Goal: Task Accomplishment & Management: Use online tool/utility

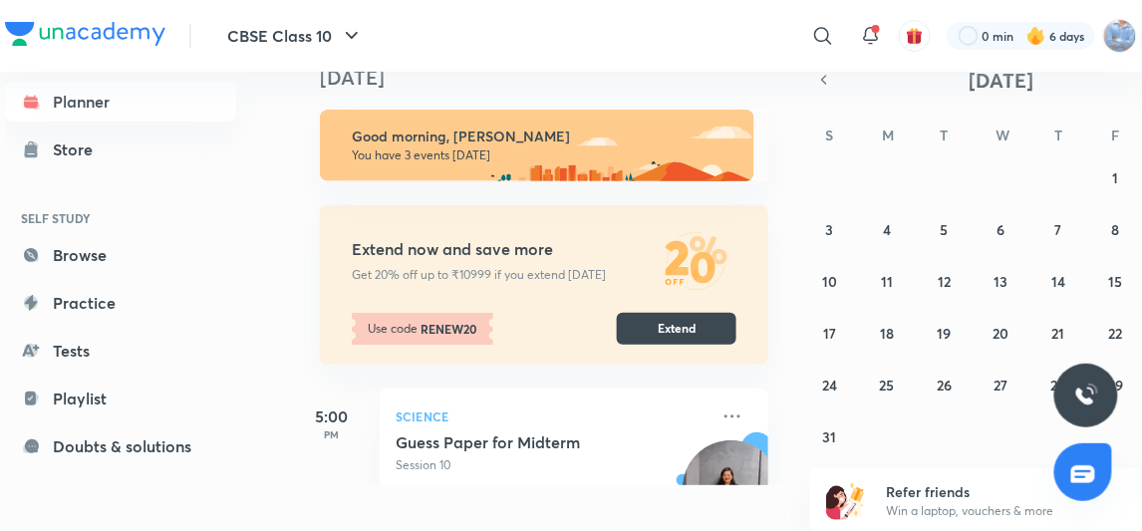
scroll to position [271, 0]
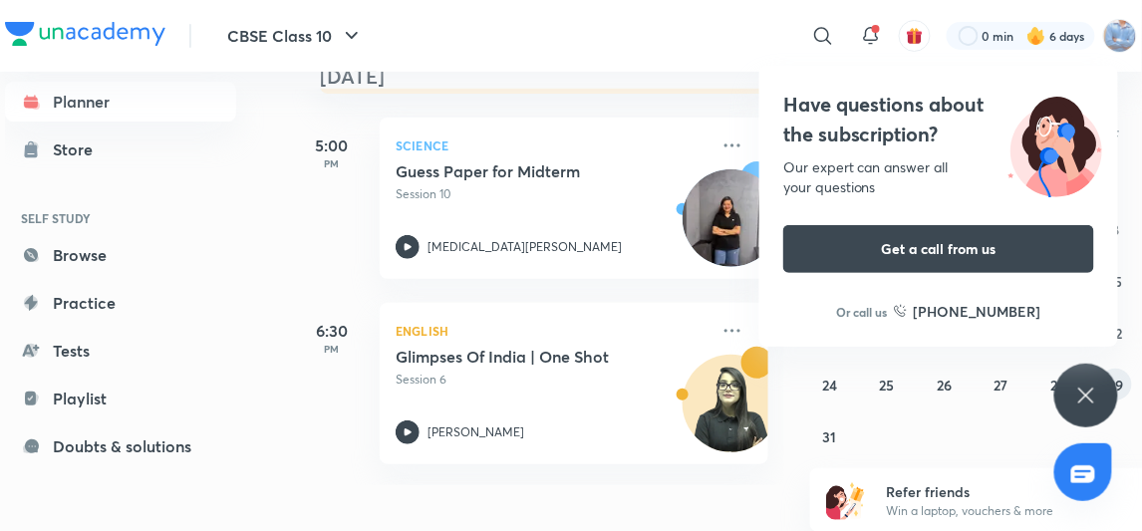
click at [1114, 372] on button "29" at bounding box center [1116, 385] width 32 height 32
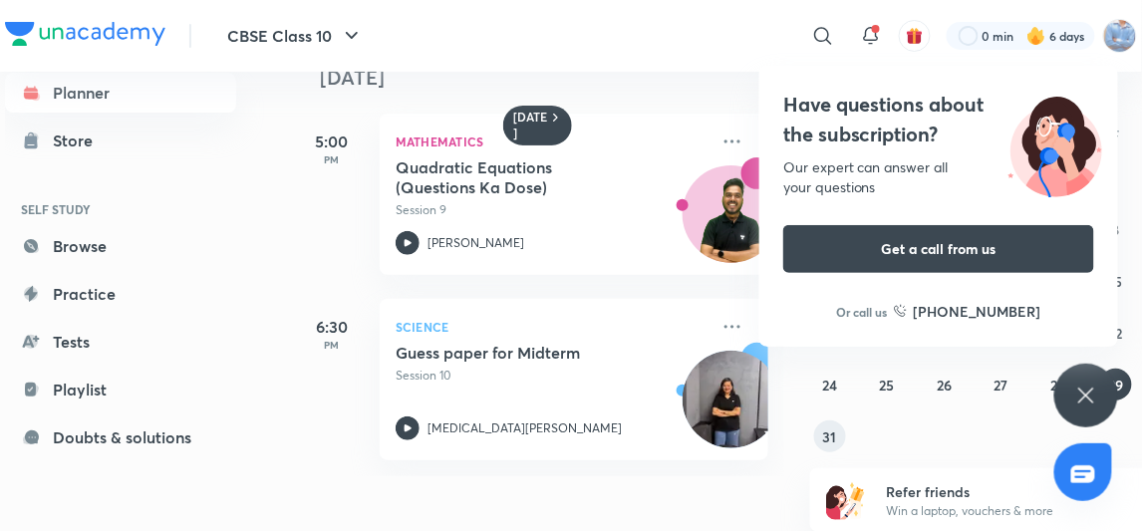
click at [827, 420] on button "31" at bounding box center [830, 436] width 32 height 32
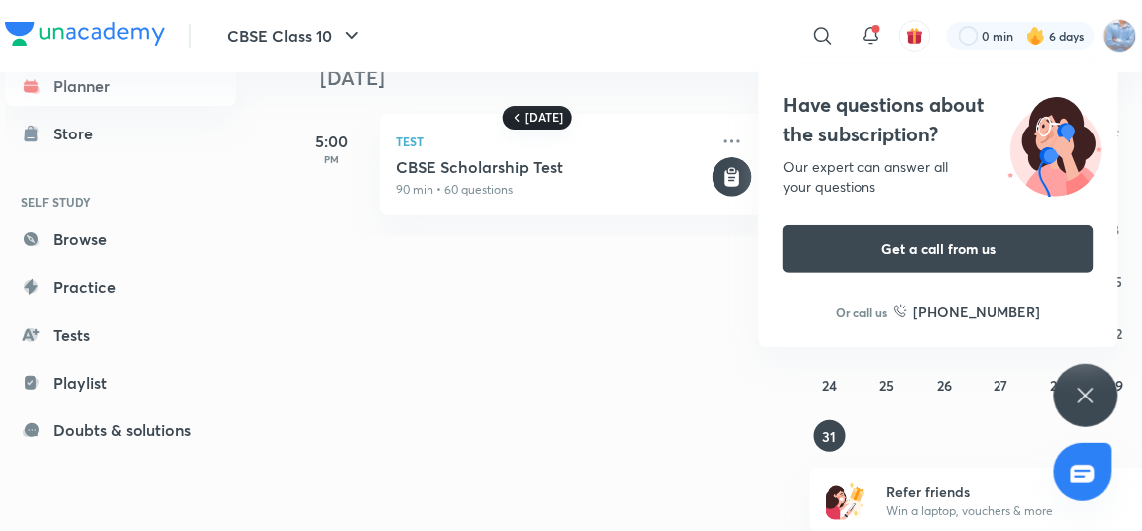
click at [533, 112] on h6 "[DATE]" at bounding box center [544, 118] width 38 height 16
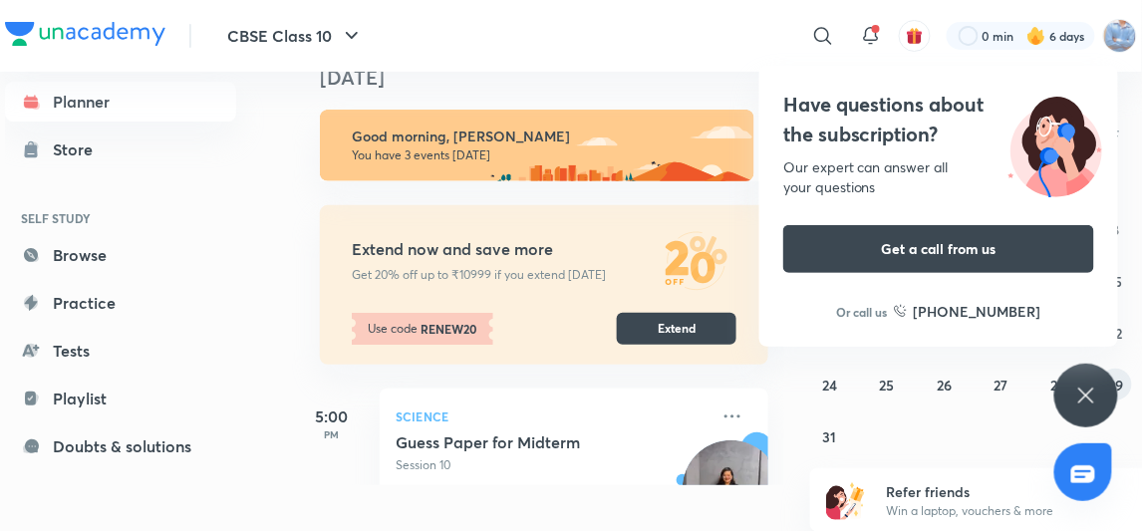
click at [1120, 394] on button "29" at bounding box center [1116, 385] width 32 height 32
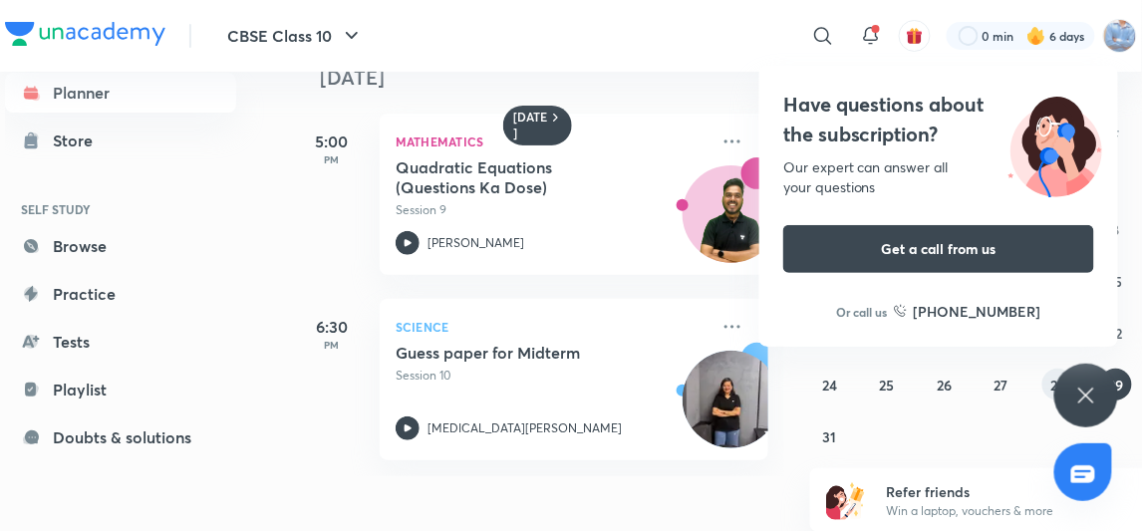
click at [1049, 381] on button "28" at bounding box center [1058, 385] width 32 height 32
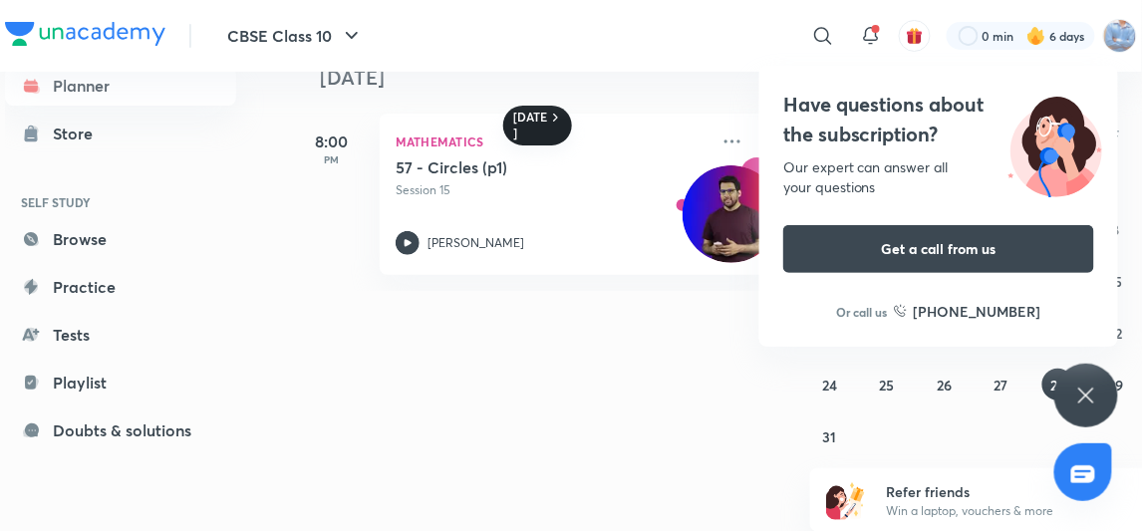
click at [551, 110] on icon at bounding box center [556, 118] width 16 height 16
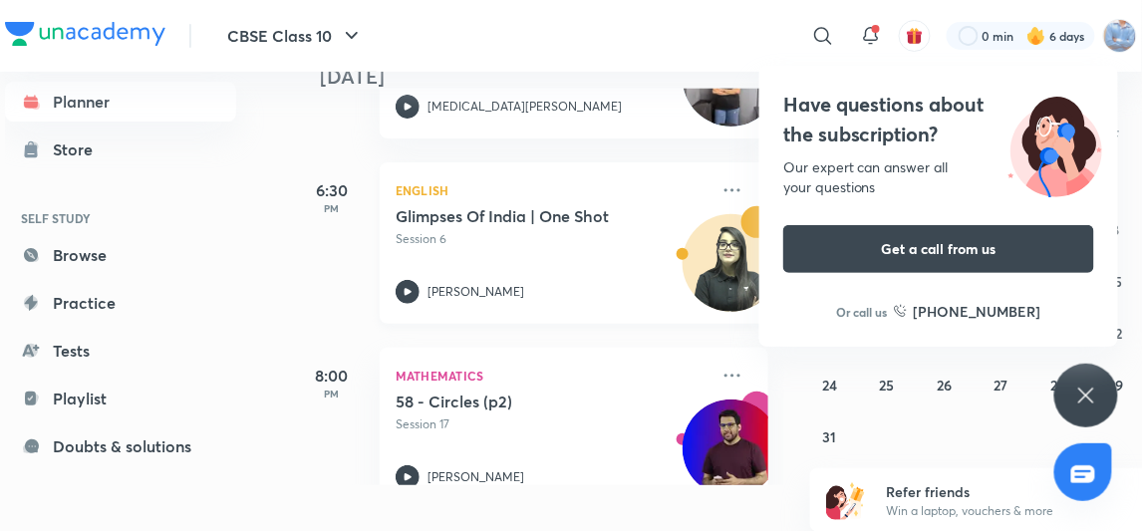
scroll to position [450, 0]
